Goal: Transaction & Acquisition: Obtain resource

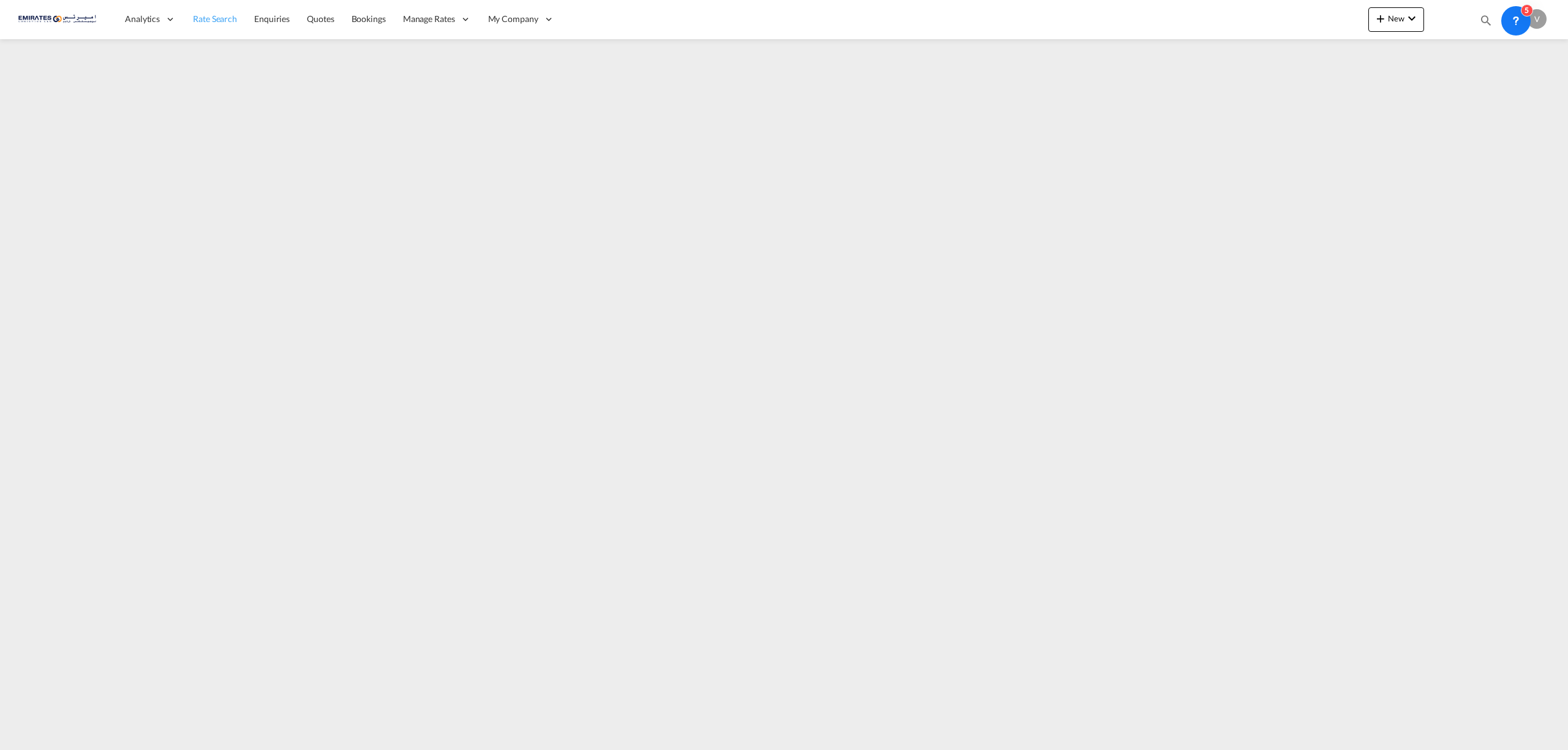
click at [207, 17] on span "Rate Search" at bounding box center [215, 18] width 44 height 10
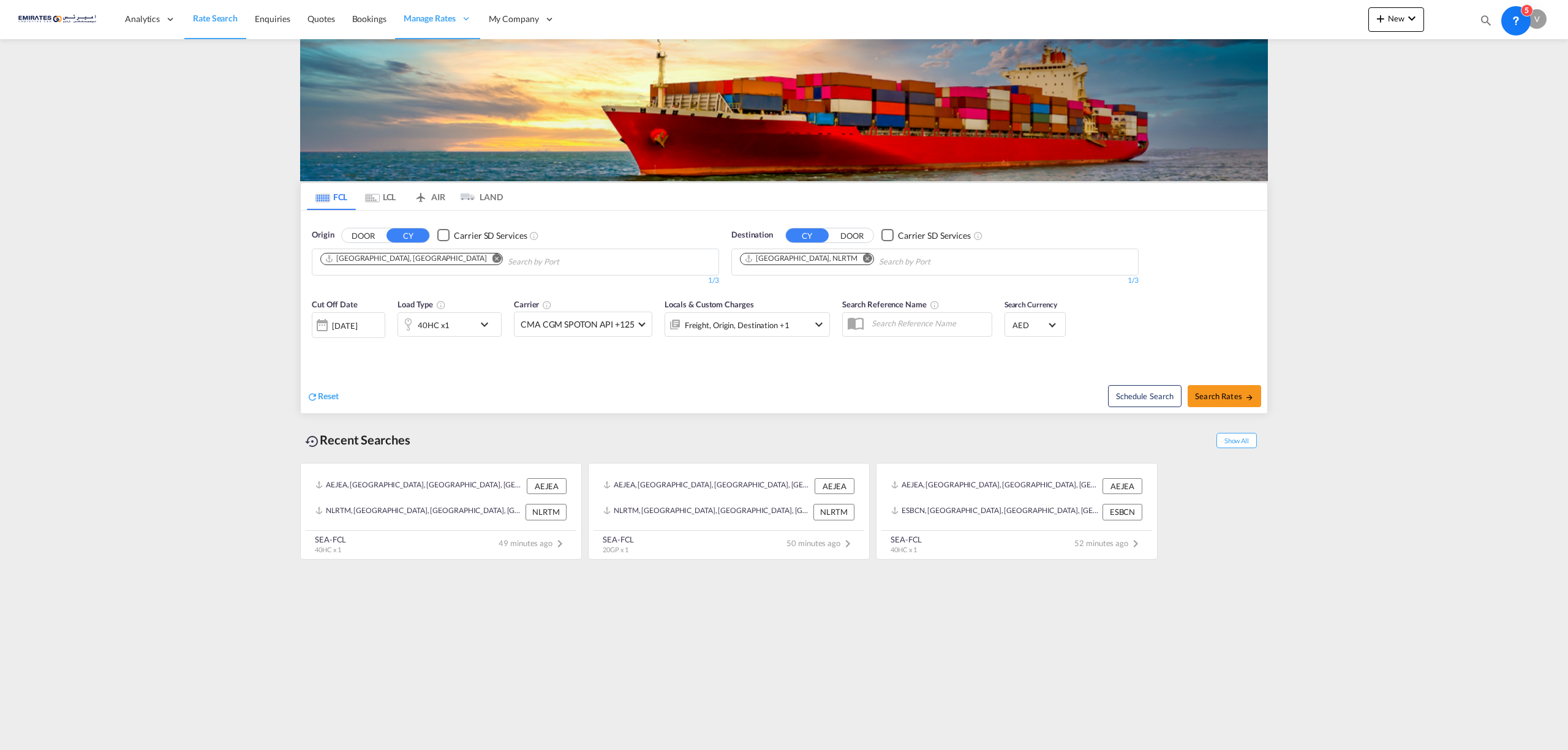
click at [863, 257] on md-icon "Remove" at bounding box center [867, 258] width 9 height 9
type input "[PERSON_NAME]"
click at [784, 289] on div "[PERSON_NAME] (ex [GEOGRAPHIC_DATA]) [GEOGRAPHIC_DATA] INCCU" at bounding box center [836, 294] width 233 height 44
click at [489, 324] on md-icon "icon-chevron-down" at bounding box center [487, 324] width 21 height 15
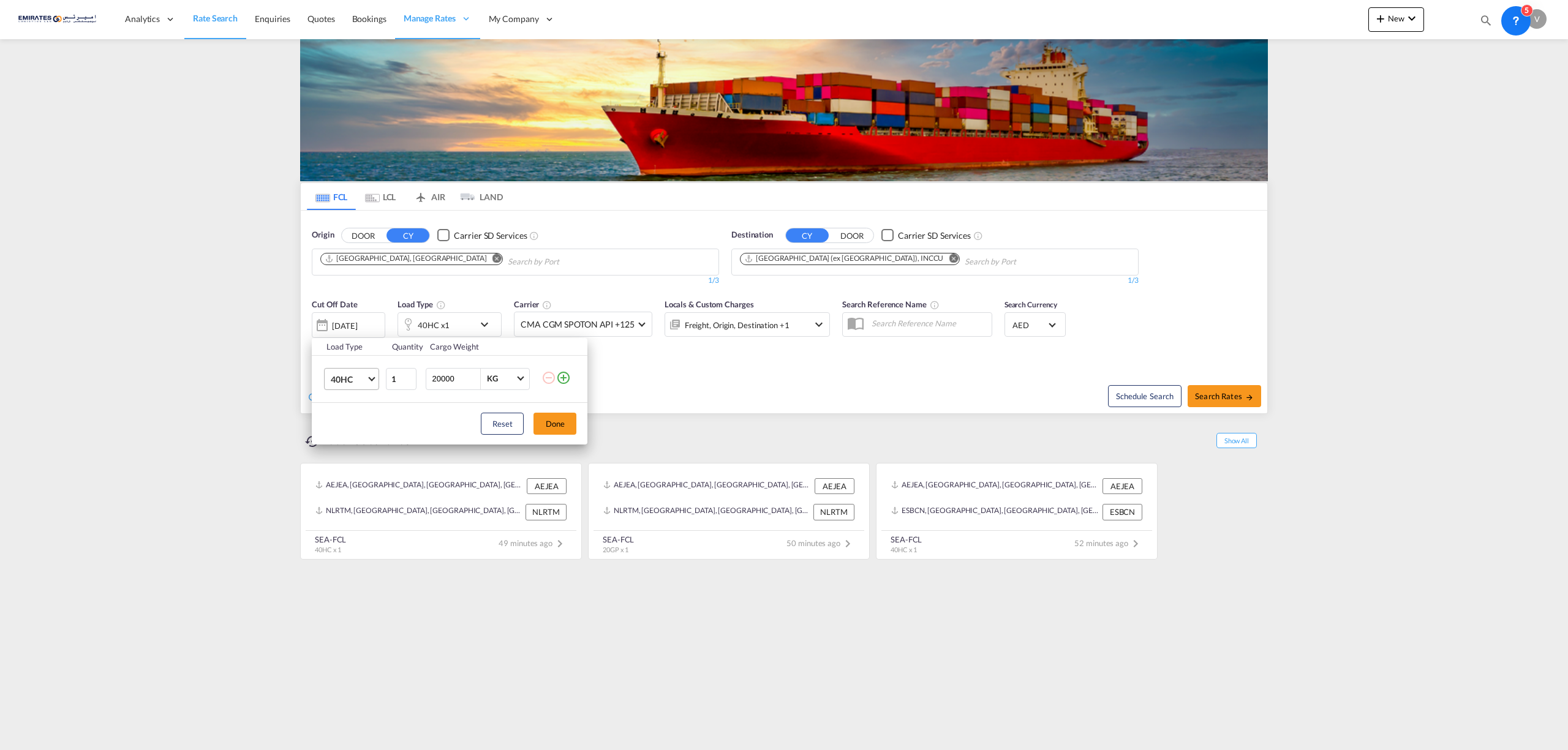
click at [370, 378] on span "Choose: \a40HC" at bounding box center [372, 377] width 7 height 7
click at [351, 327] on div "20GP" at bounding box center [341, 321] width 22 height 12
click at [563, 426] on button "Done" at bounding box center [555, 423] width 43 height 22
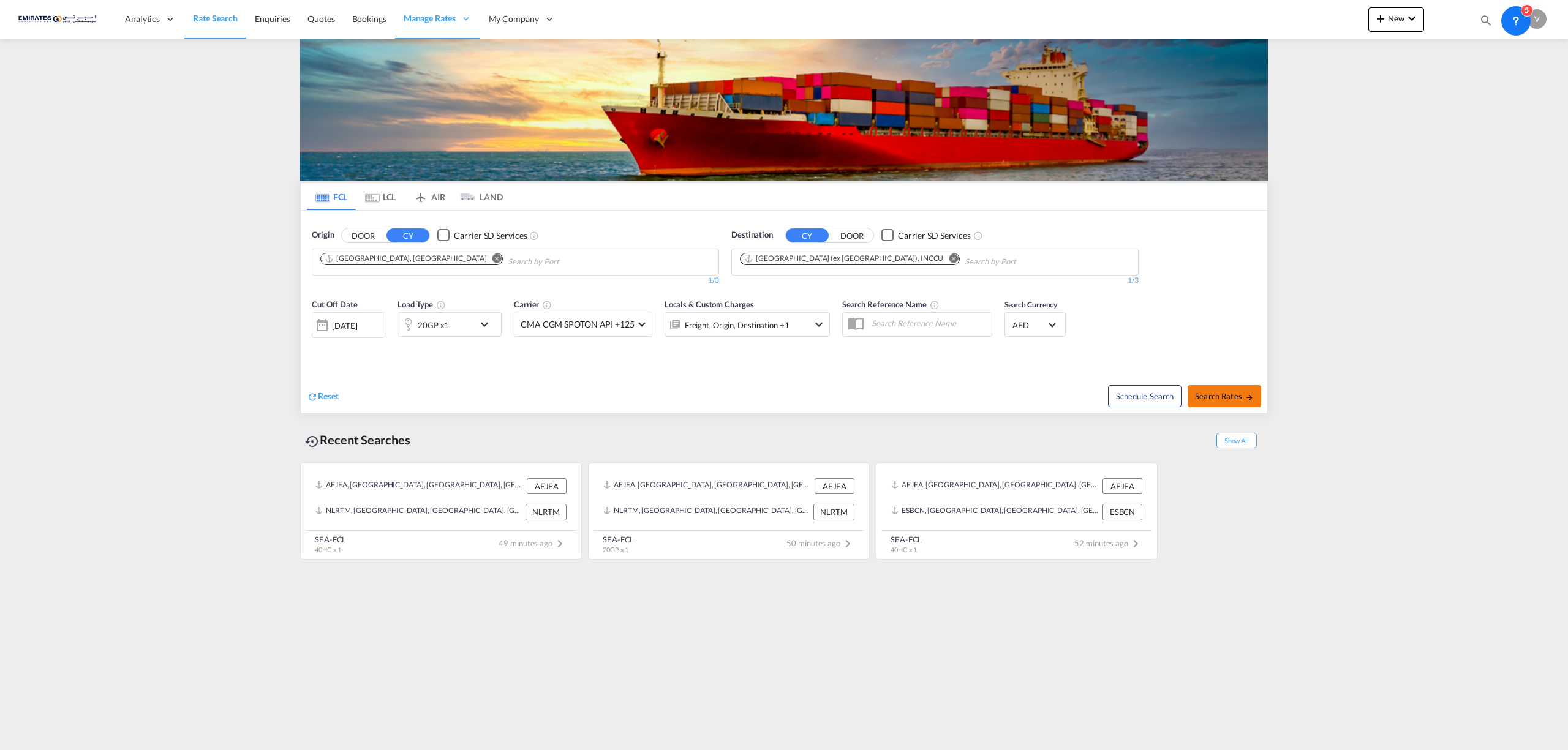
click at [1215, 397] on span "Search Rates" at bounding box center [1224, 396] width 59 height 10
type input "AEJEA to INCCU / [DATE]"
